Goal: Information Seeking & Learning: Learn about a topic

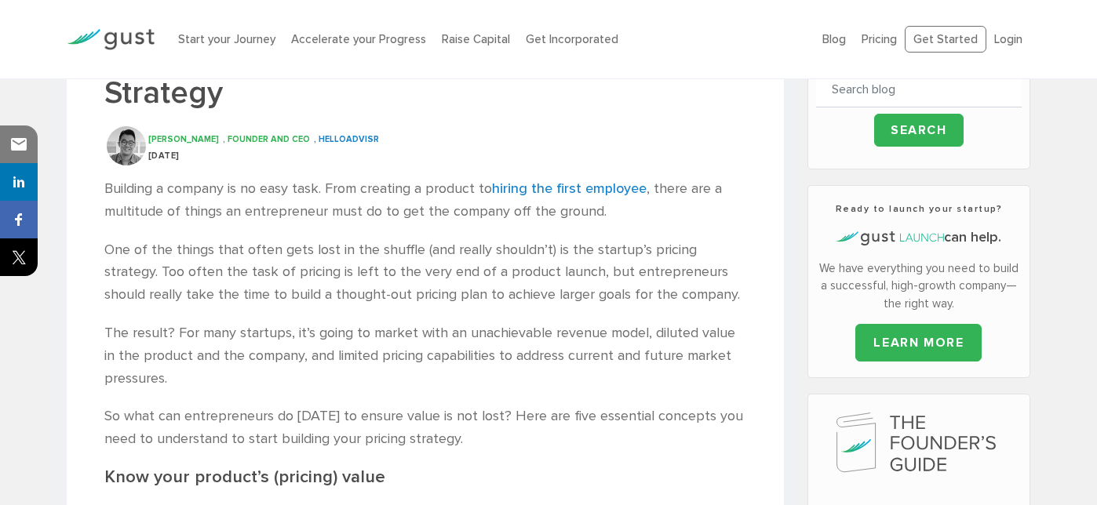
scroll to position [395, 0]
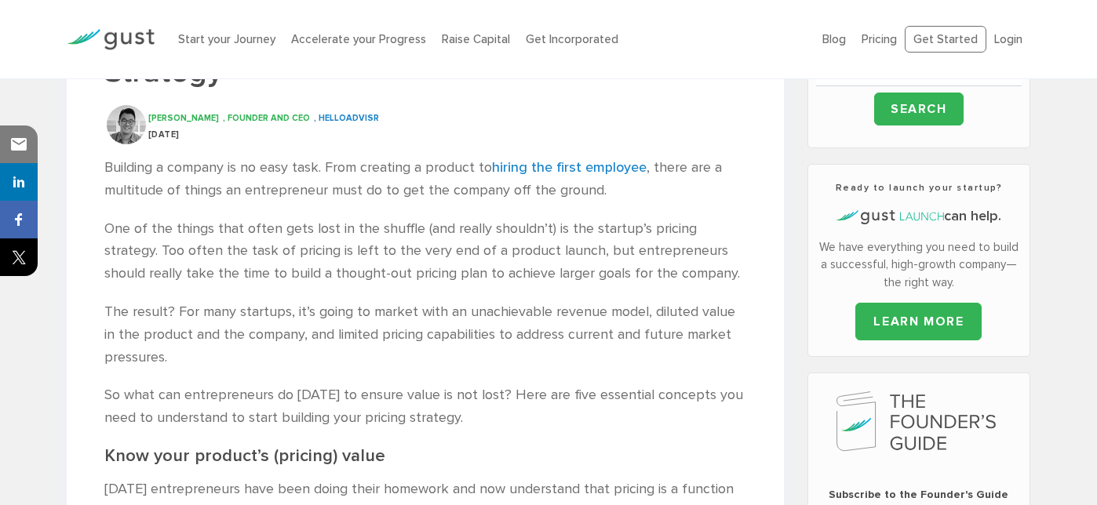
click at [322, 173] on p "Building a company is no easy task. From creating a product to hiring the first…" at bounding box center [425, 180] width 642 height 46
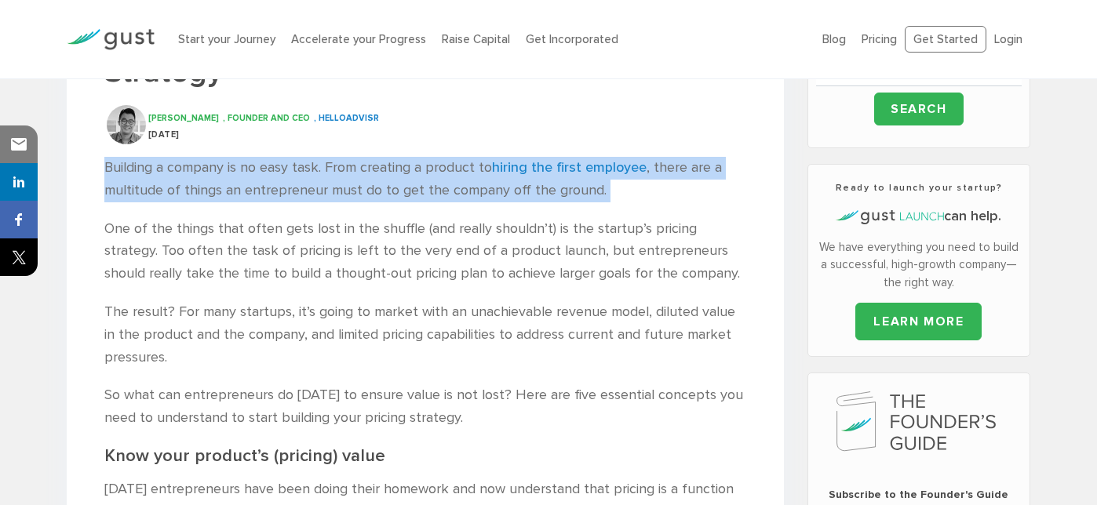
click at [268, 187] on p "Building a company is no easy task. From creating a product to hiring the first…" at bounding box center [425, 180] width 642 height 46
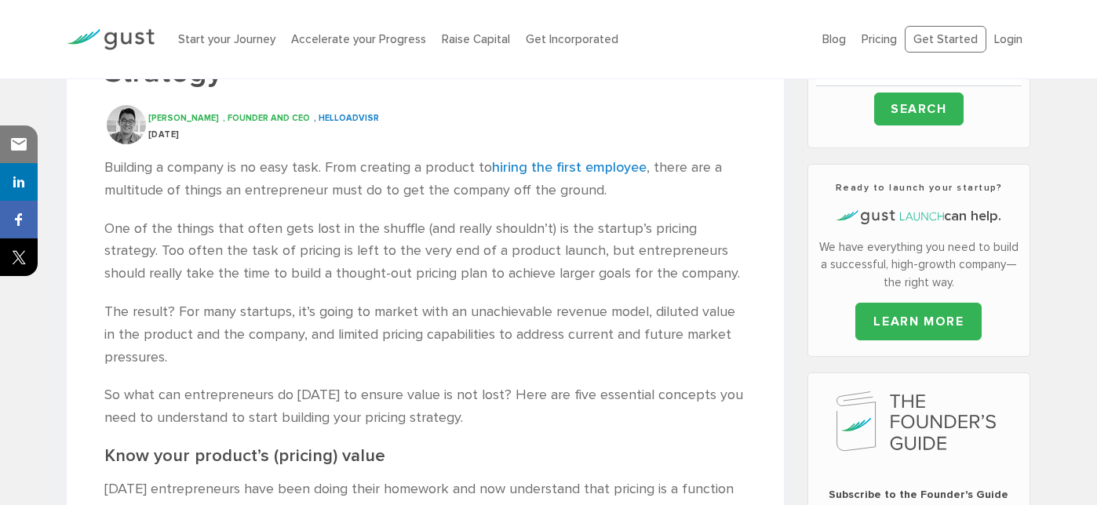
click at [268, 187] on p "Building a company is no easy task. From creating a product to hiring the first…" at bounding box center [425, 180] width 642 height 46
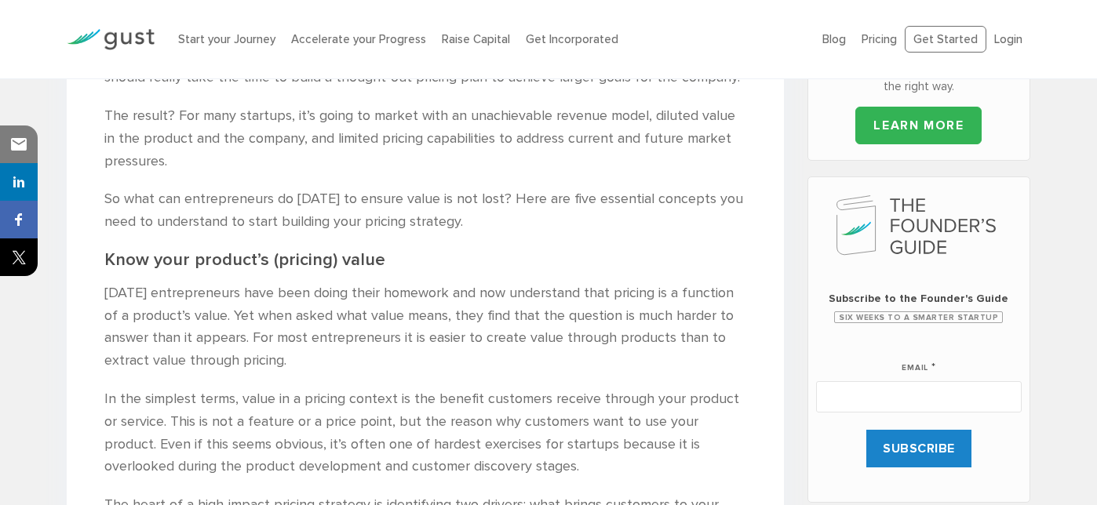
scroll to position [591, 0]
click at [229, 347] on p "[DATE] entrepreneurs have been doing their homework and now understand that pri…" at bounding box center [425, 328] width 642 height 90
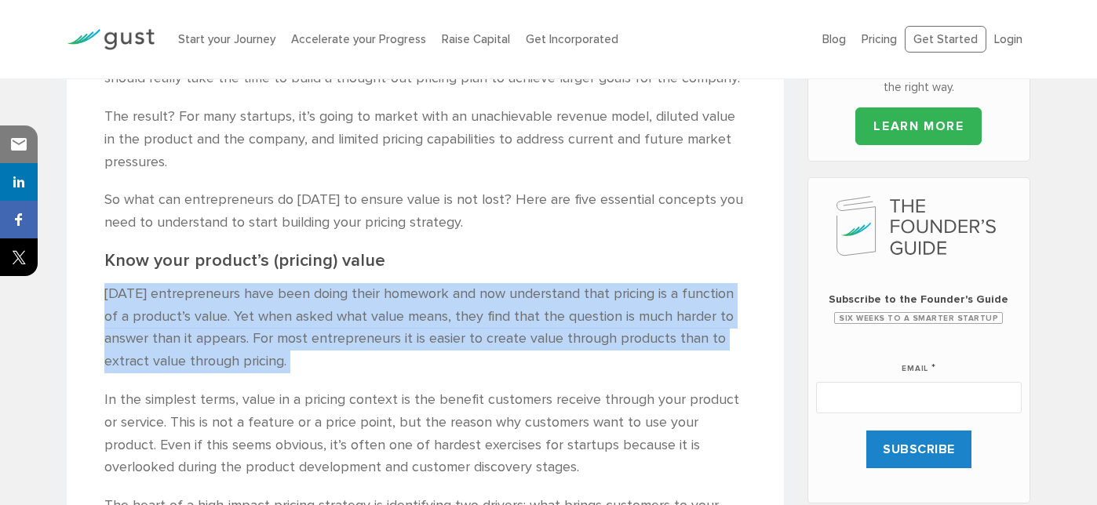
click at [196, 354] on p "[DATE] entrepreneurs have been doing their homework and now understand that pri…" at bounding box center [425, 328] width 642 height 90
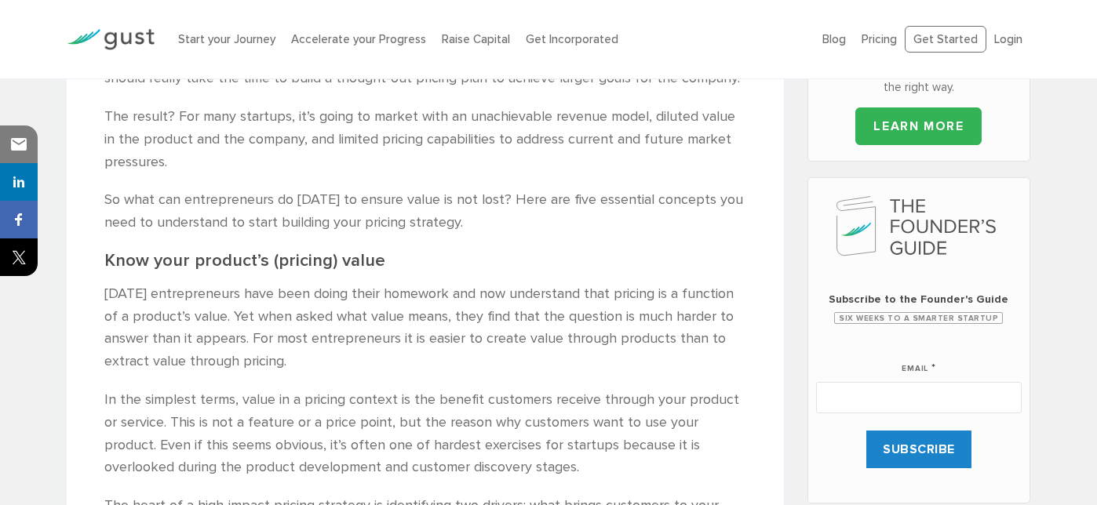
click at [196, 354] on p "[DATE] entrepreneurs have been doing their homework and now understand that pri…" at bounding box center [425, 328] width 642 height 90
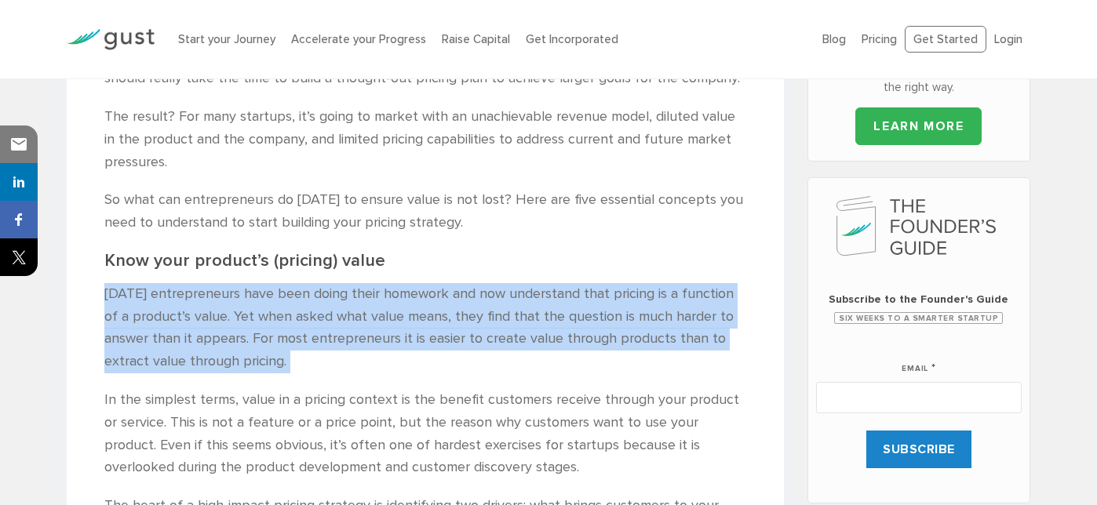
click at [224, 353] on p "[DATE] entrepreneurs have been doing their homework and now understand that pri…" at bounding box center [425, 328] width 642 height 90
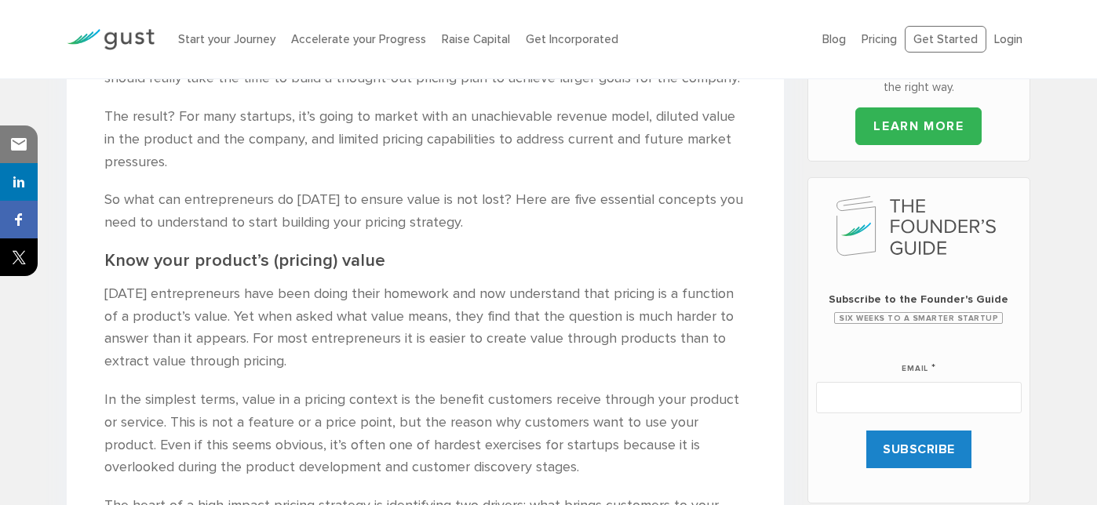
click at [224, 353] on p "[DATE] entrepreneurs have been doing their homework and now understand that pri…" at bounding box center [425, 328] width 642 height 90
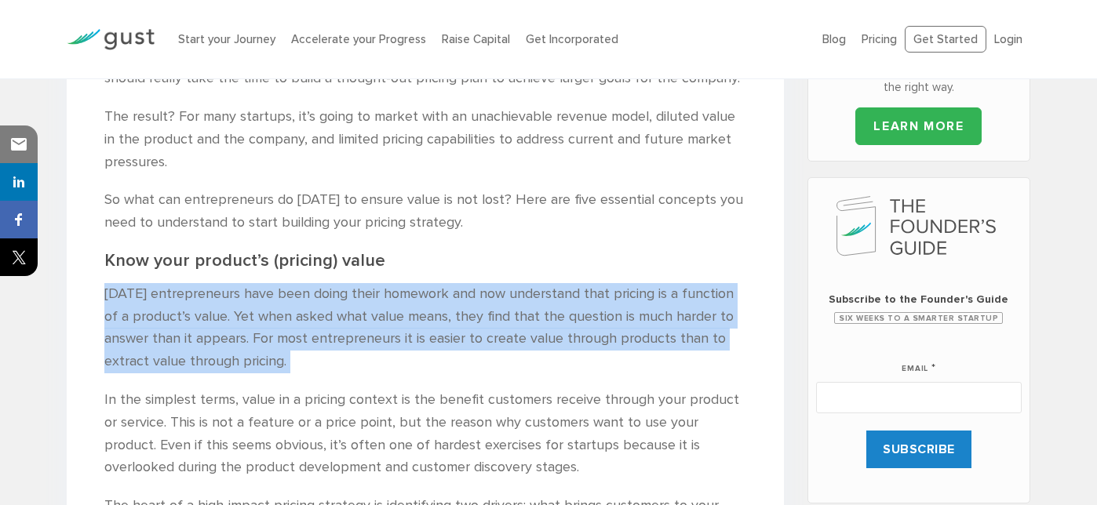
click at [182, 355] on p "[DATE] entrepreneurs have been doing their homework and now understand that pri…" at bounding box center [425, 328] width 642 height 90
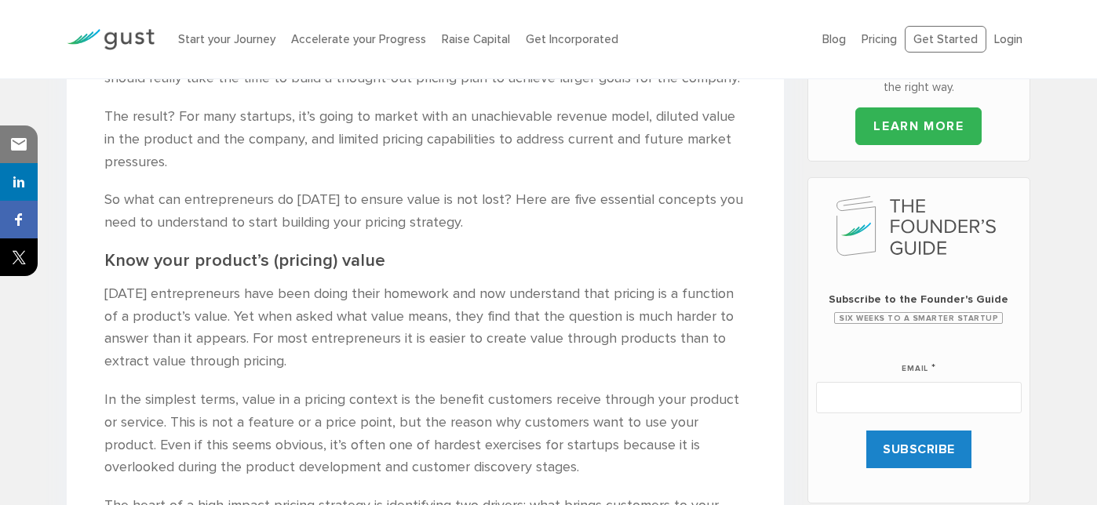
click at [182, 355] on p "[DATE] entrepreneurs have been doing their homework and now understand that pri…" at bounding box center [425, 328] width 642 height 90
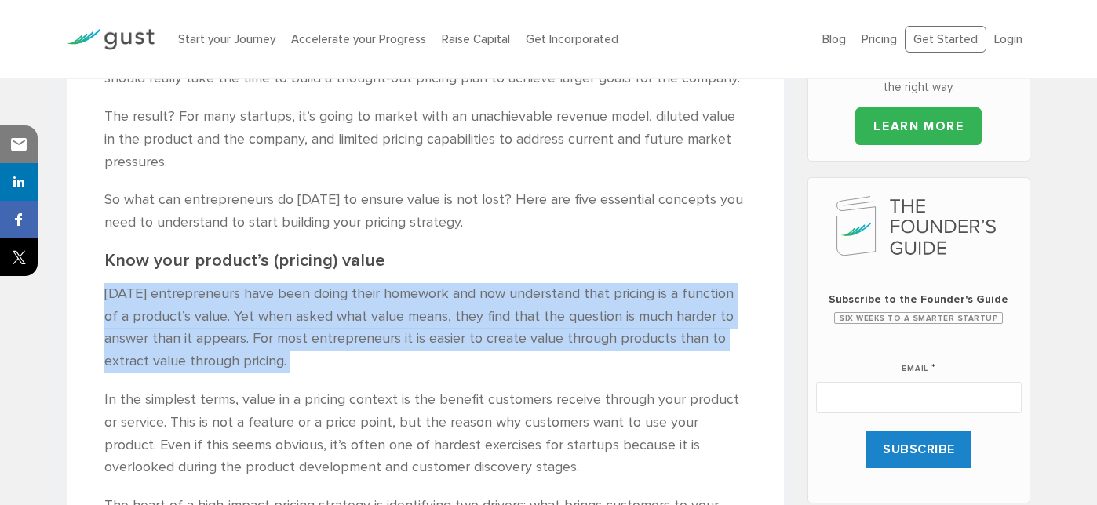
click at [220, 353] on p "[DATE] entrepreneurs have been doing their homework and now understand that pri…" at bounding box center [425, 328] width 642 height 90
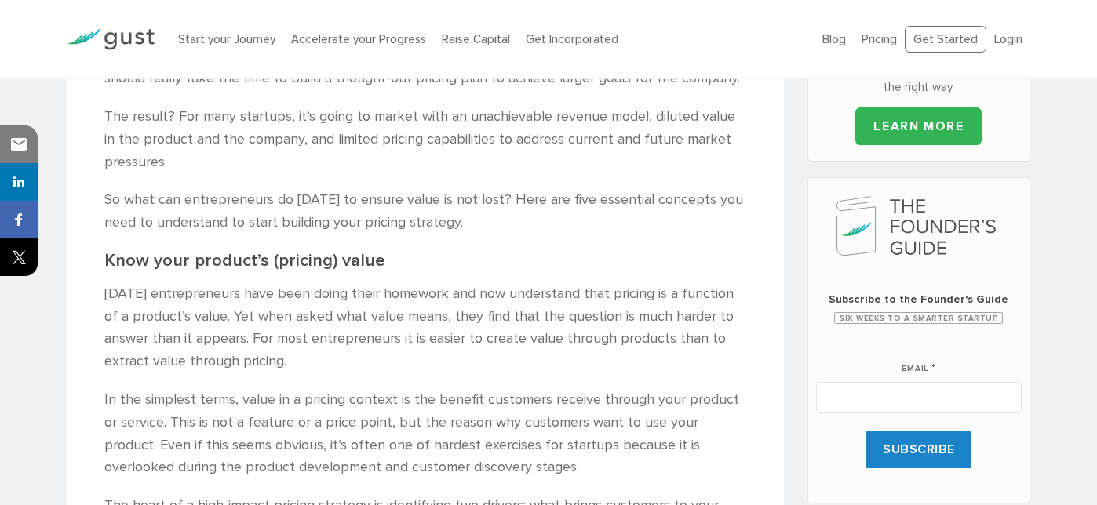
click at [220, 353] on p "[DATE] entrepreneurs have been doing their homework and now understand that pri…" at bounding box center [425, 328] width 642 height 90
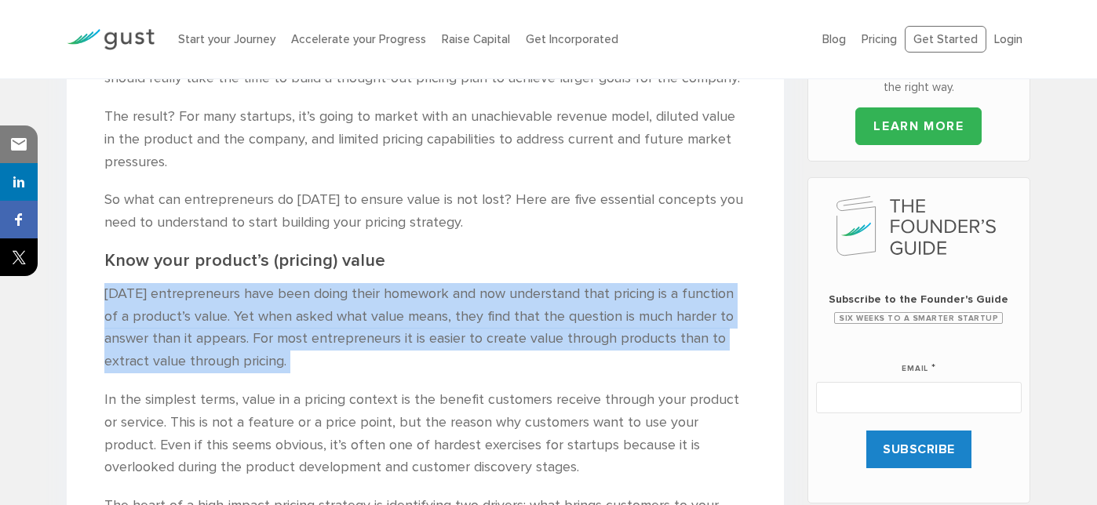
click at [189, 348] on p "[DATE] entrepreneurs have been doing their homework and now understand that pri…" at bounding box center [425, 328] width 642 height 90
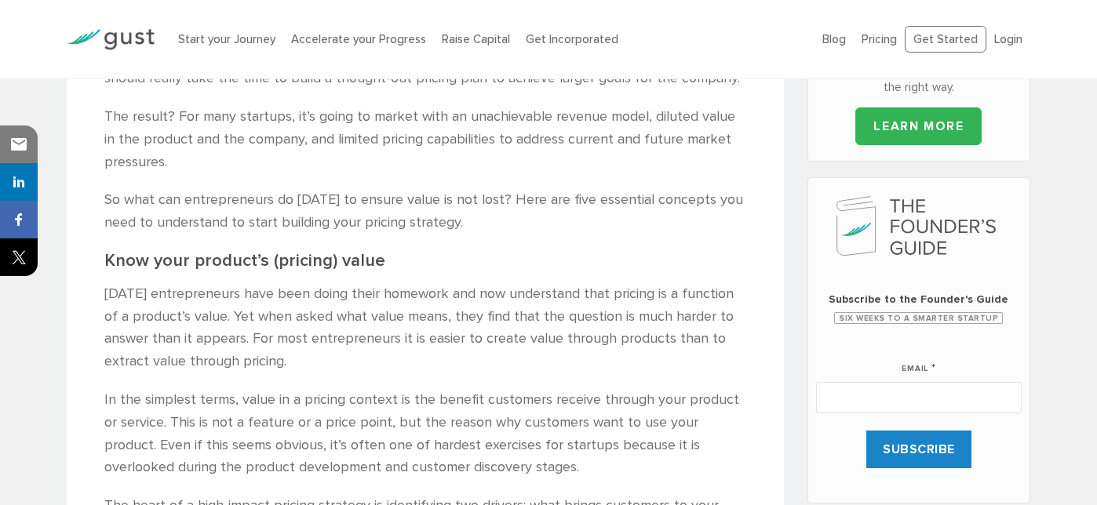
click at [189, 348] on p "[DATE] entrepreneurs have been doing their homework and now understand that pri…" at bounding box center [425, 328] width 642 height 90
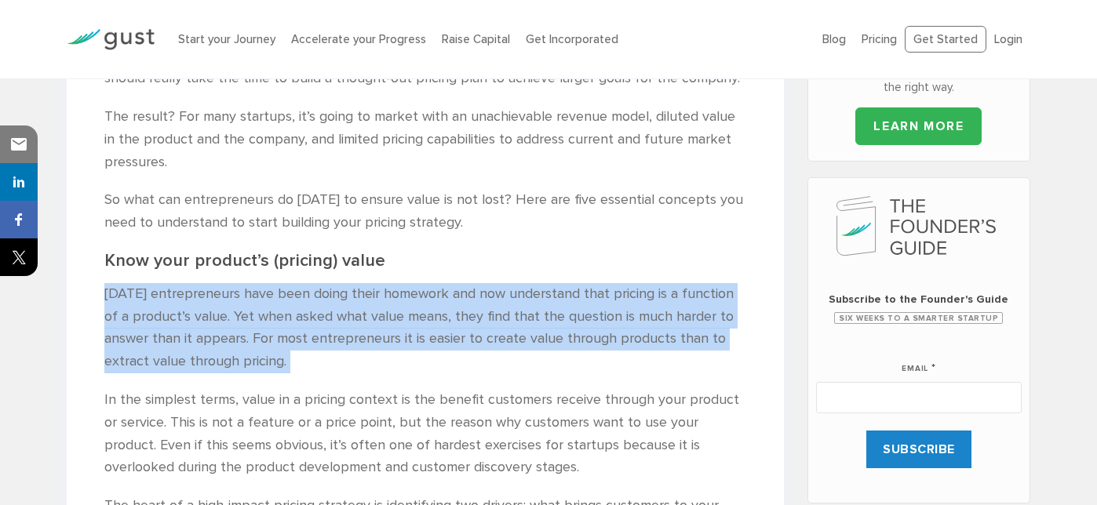
click at [251, 344] on p "[DATE] entrepreneurs have been doing their homework and now understand that pri…" at bounding box center [425, 328] width 642 height 90
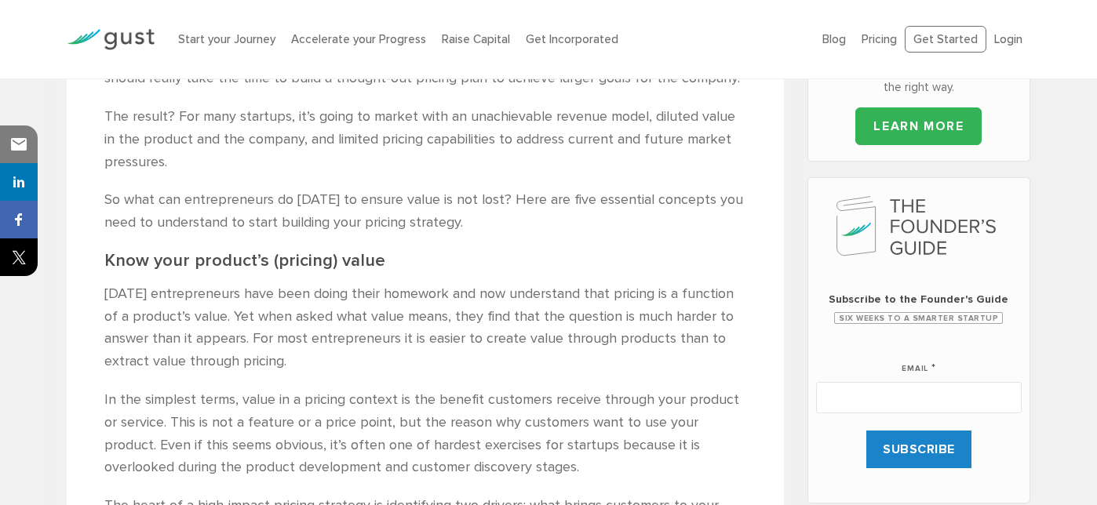
click at [251, 344] on p "[DATE] entrepreneurs have been doing their homework and now understand that pri…" at bounding box center [425, 328] width 642 height 90
click at [198, 350] on p "[DATE] entrepreneurs have been doing their homework and now understand that pri…" at bounding box center [425, 328] width 642 height 90
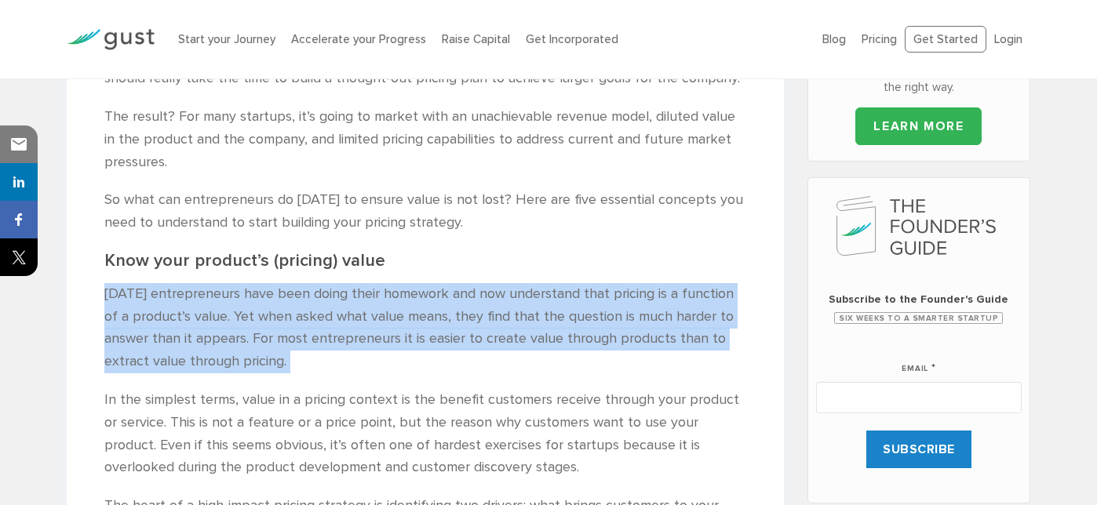
click at [223, 355] on p "[DATE] entrepreneurs have been doing their homework and now understand that pri…" at bounding box center [425, 328] width 642 height 90
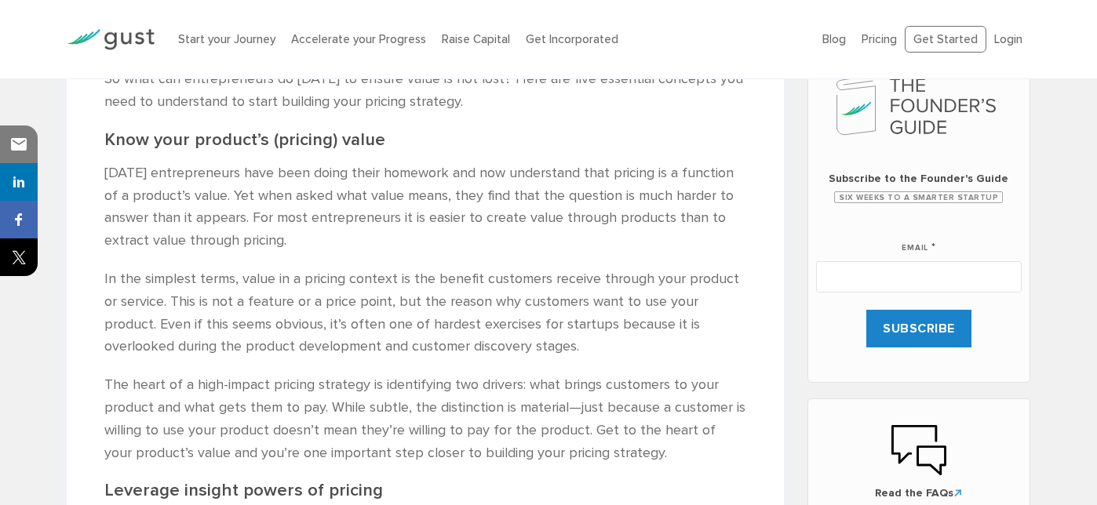
scroll to position [711, 0]
click at [213, 337] on p "In the simplest terms, value in a pricing context is the benefit customers rece…" at bounding box center [425, 314] width 642 height 90
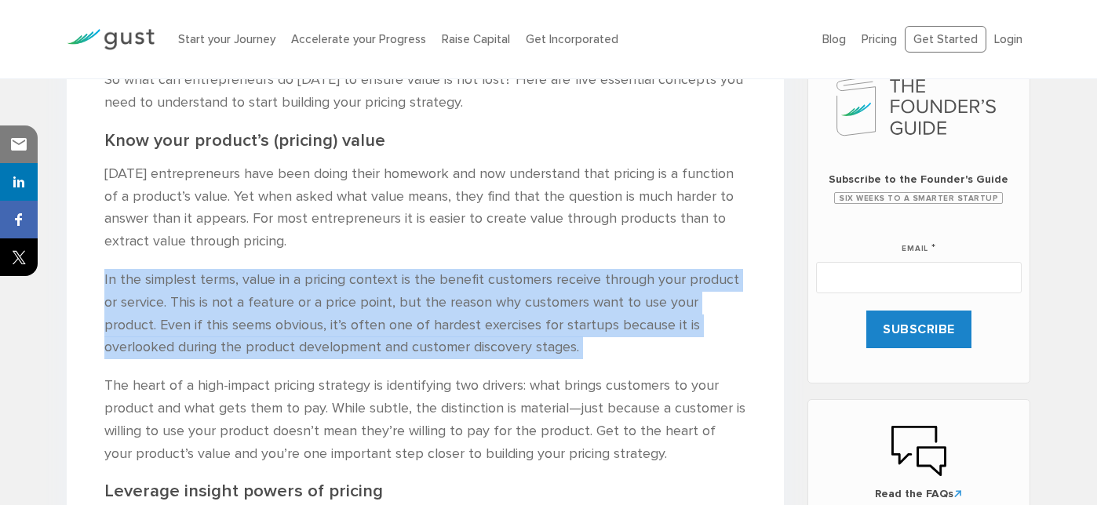
click at [177, 334] on p "In the simplest terms, value in a pricing context is the benefit customers rece…" at bounding box center [425, 314] width 642 height 90
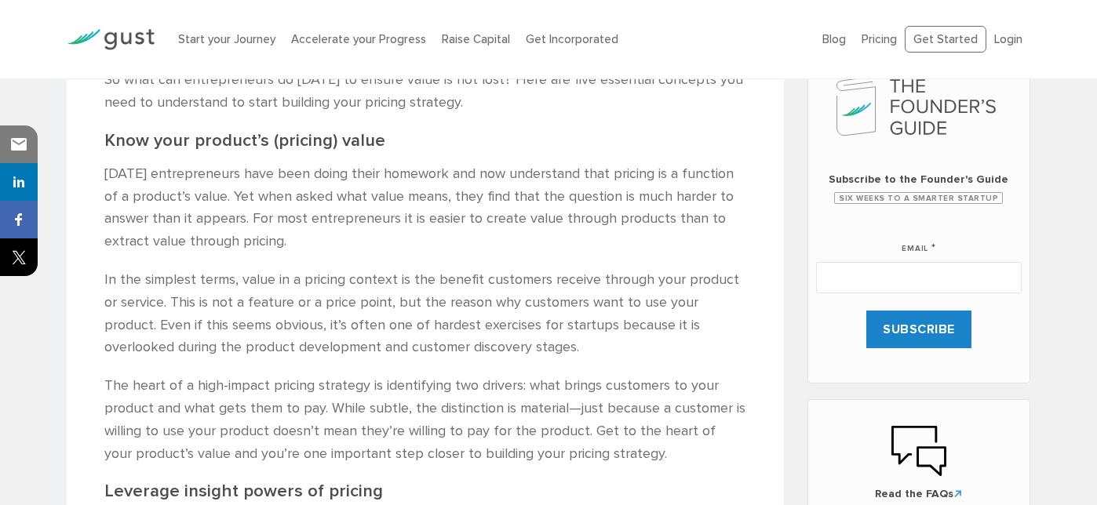
click at [177, 334] on p "In the simplest terms, value in a pricing context is the benefit customers rece…" at bounding box center [425, 314] width 642 height 90
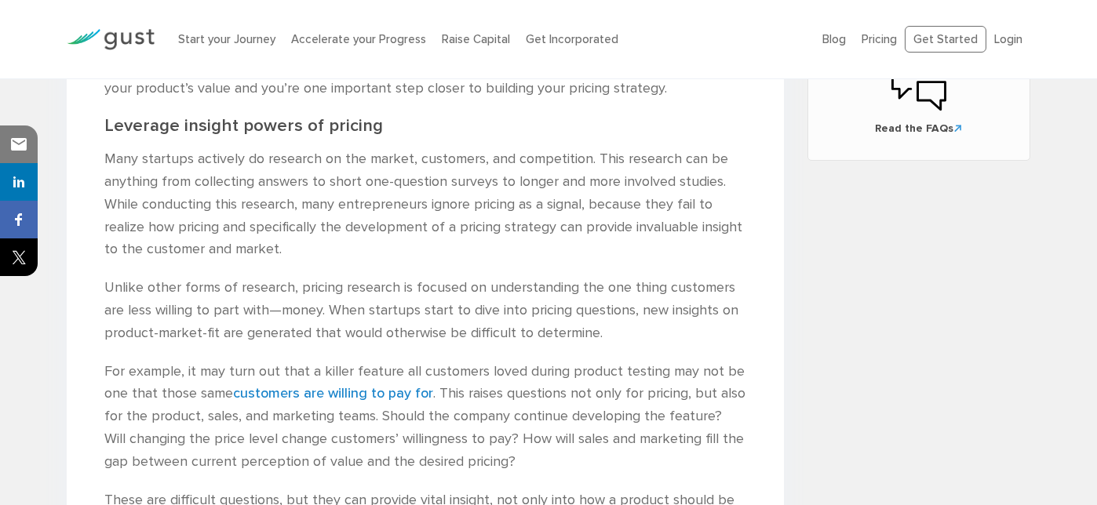
scroll to position [1075, 0]
click at [231, 364] on p "For example, it may turn out that a killer feature all customers loved during p…" at bounding box center [425, 419] width 642 height 113
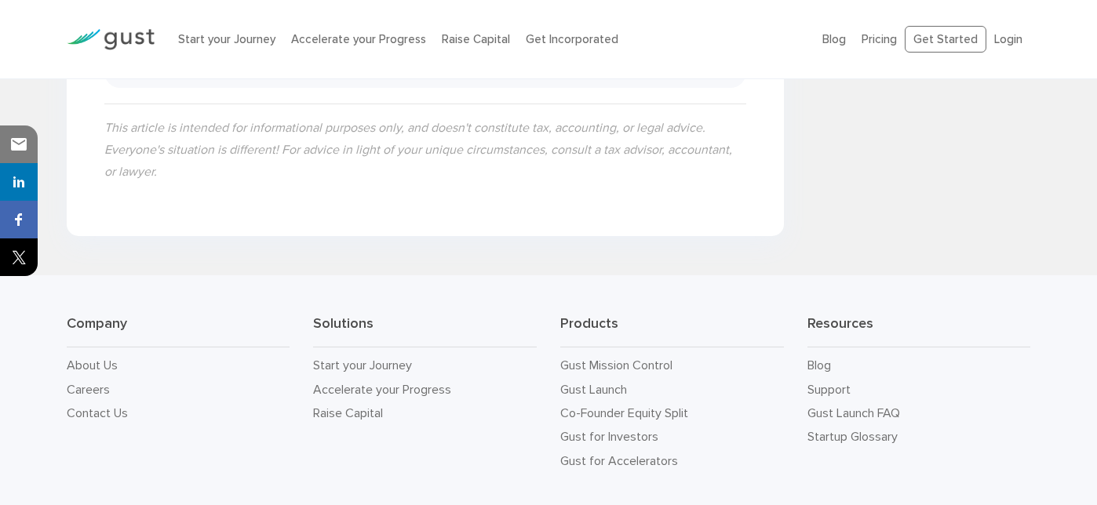
scroll to position [3362, 0]
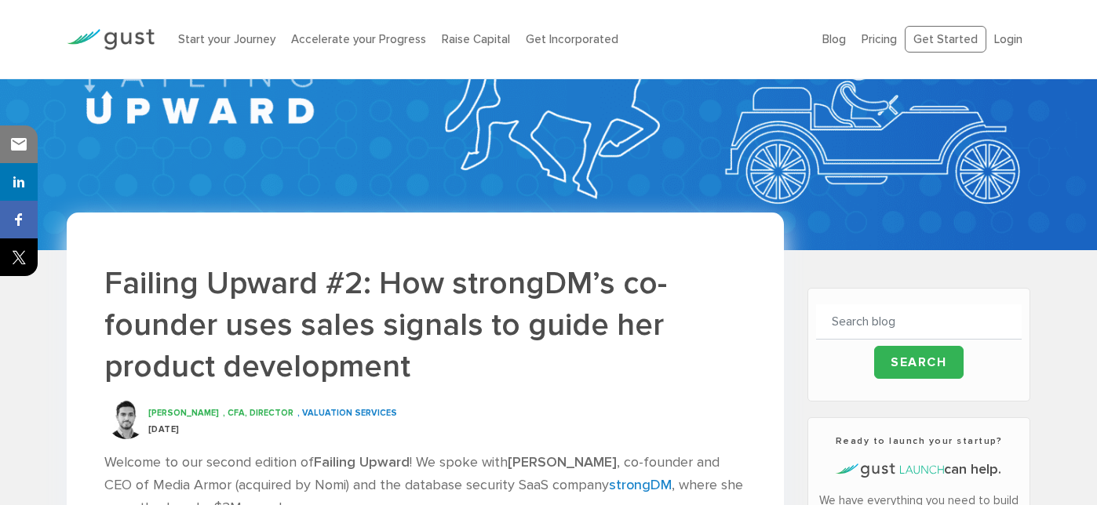
scroll to position [144, 0]
